Goal: Transaction & Acquisition: Purchase product/service

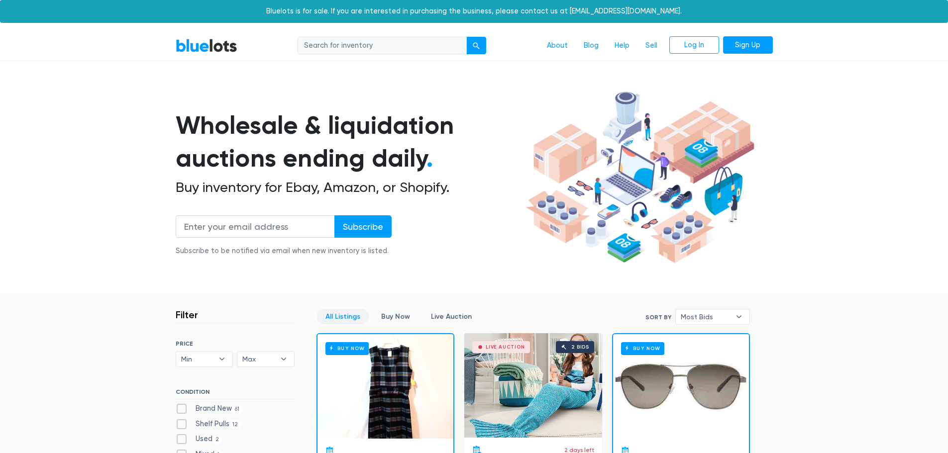
click at [321, 44] on input "search" at bounding box center [382, 46] width 169 height 18
type input "shoe"
click at [466, 37] on button "submit" at bounding box center [476, 46] width 20 height 18
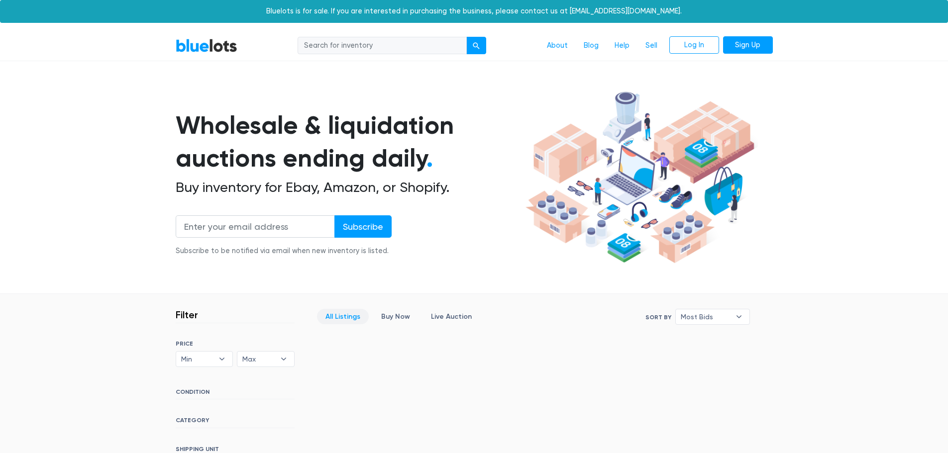
click at [338, 48] on input "search" at bounding box center [382, 46] width 169 height 18
type input "sneaker"
click at [466, 37] on button "submit" at bounding box center [476, 46] width 20 height 18
click at [473, 46] on div "submit" at bounding box center [476, 45] width 7 height 7
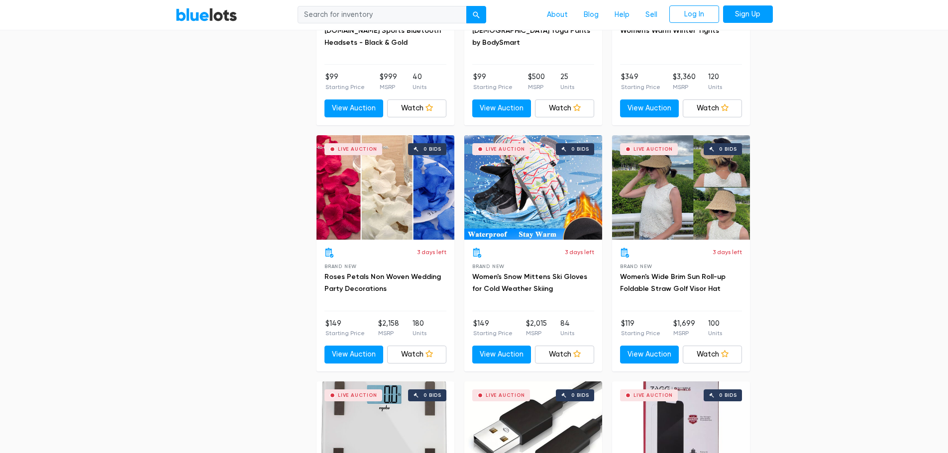
scroll to position [2886, 0]
